Goal: Use online tool/utility: Utilize a website feature to perform a specific function

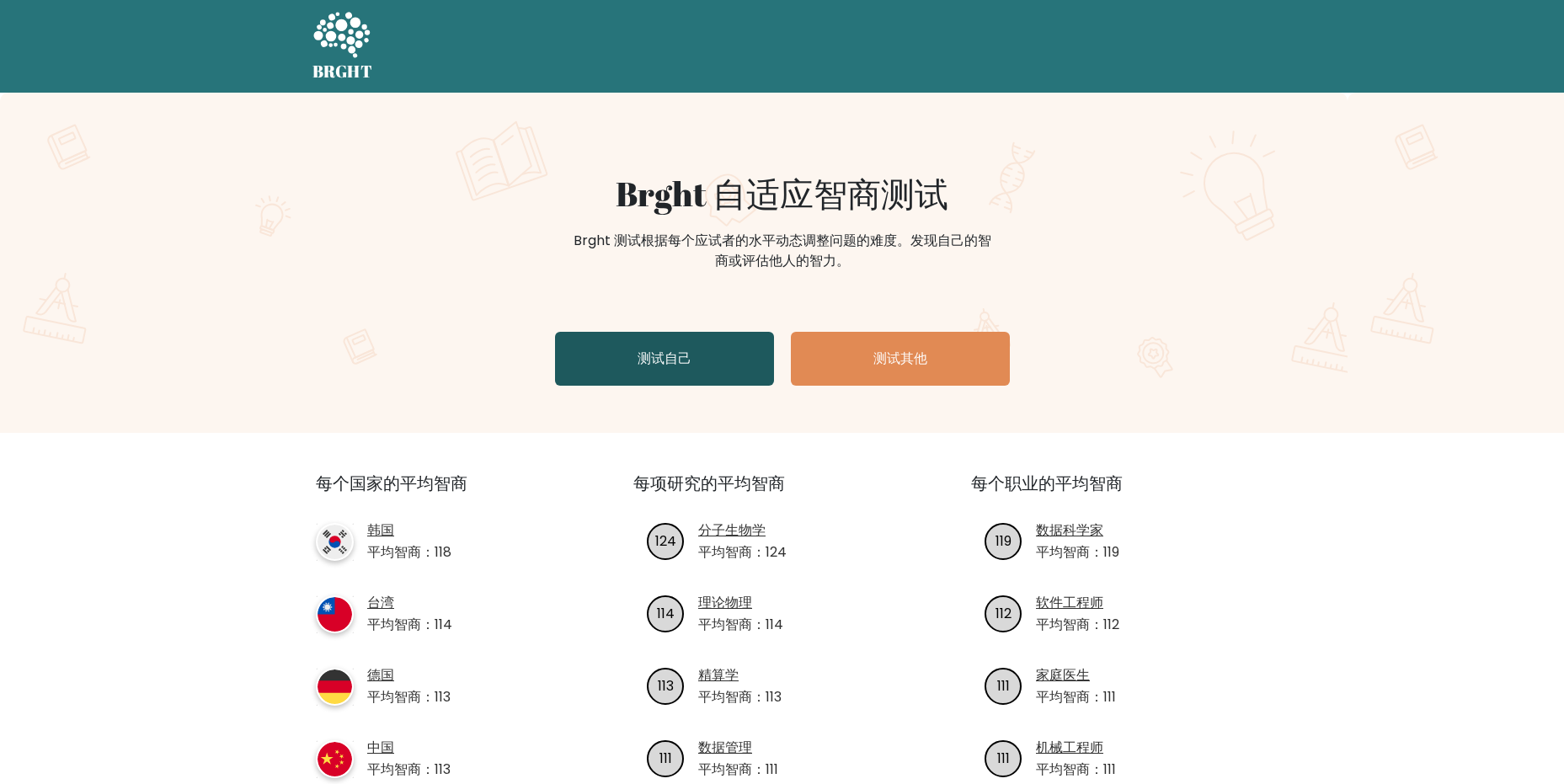
click at [672, 371] on link "测试自己" at bounding box center [665, 358] width 219 height 54
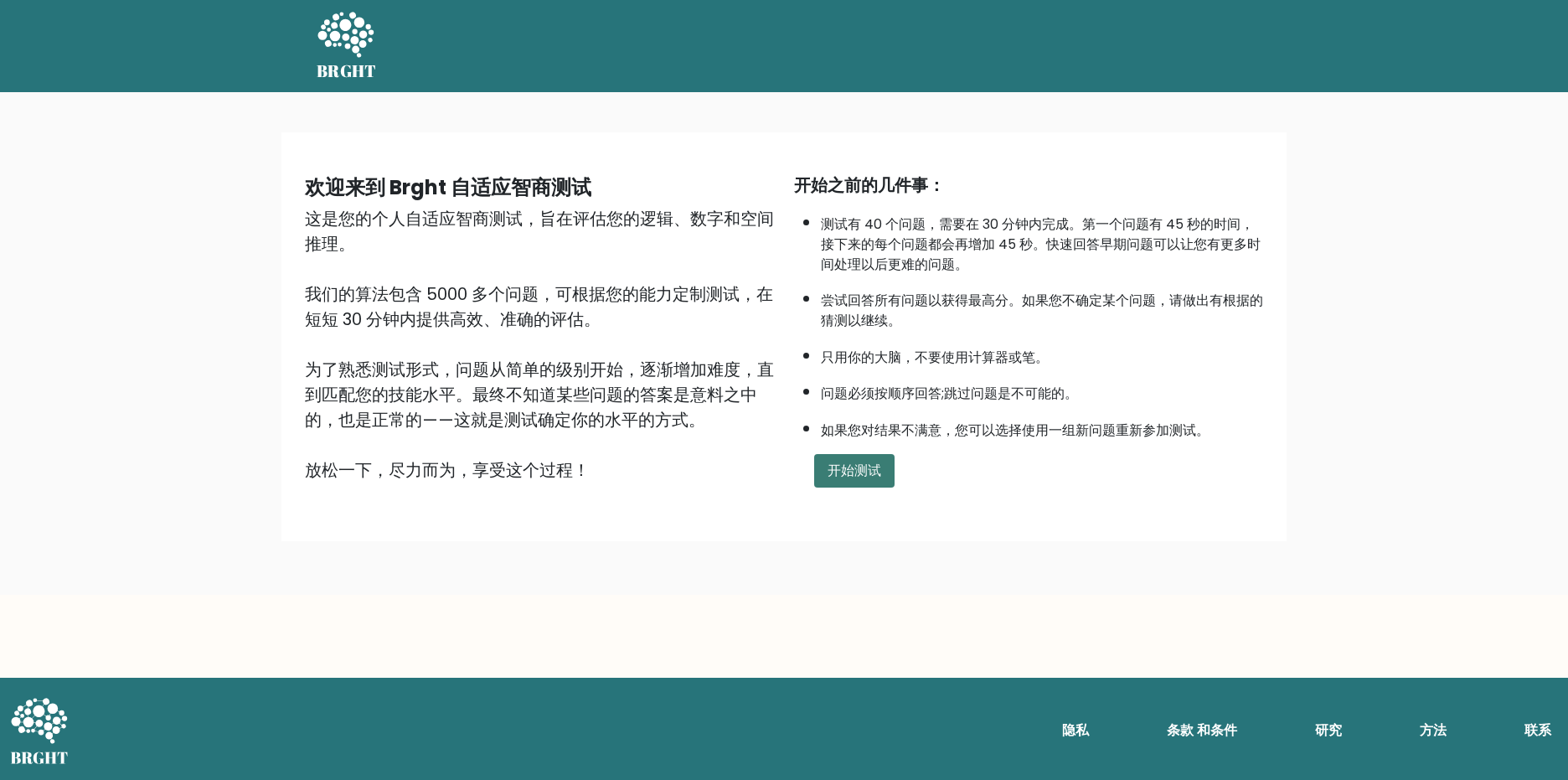
click at [841, 467] on button "开始测试" at bounding box center [855, 470] width 80 height 33
